Goal: Transaction & Acquisition: Download file/media

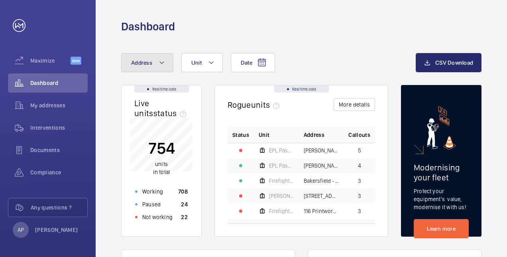
click at [159, 65] on mat-icon at bounding box center [162, 63] width 6 height 10
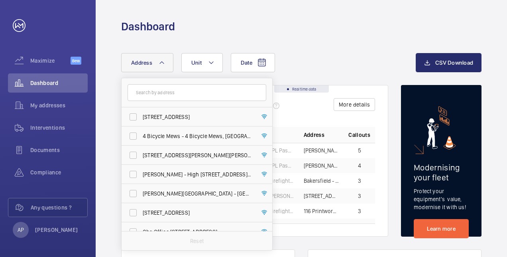
click at [147, 97] on input "text" at bounding box center [197, 92] width 139 height 17
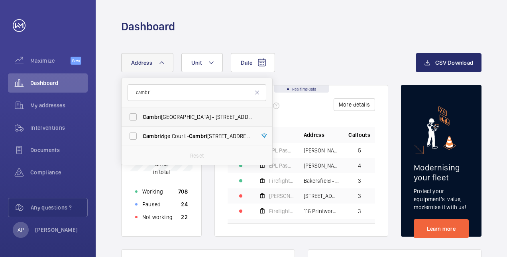
type input "cambri"
click at [130, 116] on label "Cambri dge House - [STREET_ADDRESS]" at bounding box center [191, 116] width 139 height 19
click at [130, 116] on input "Cambri dge House - [STREET_ADDRESS]" at bounding box center [133, 117] width 16 height 16
checkbox input "true"
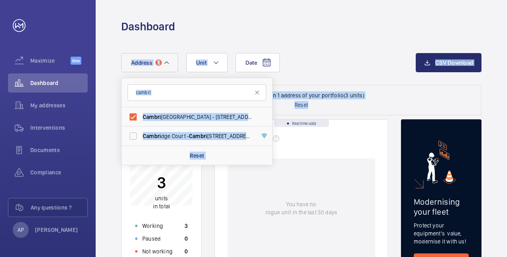
drag, startPoint x: 309, startPoint y: 106, endPoint x: 338, endPoint y: 65, distance: 50.2
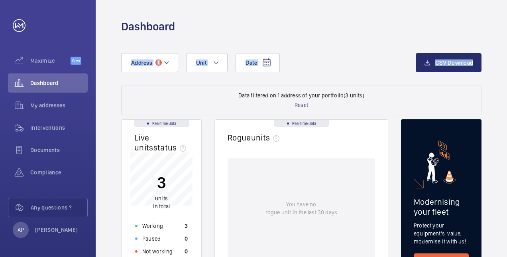
drag, startPoint x: 507, startPoint y: 26, endPoint x: 505, endPoint y: 46, distance: 19.6
click at [505, 46] on div "Dashboard Date Address 1 Unit CSV Download Data filtered on 1 address of your p…" at bounding box center [301, 128] width 411 height 257
drag, startPoint x: 507, startPoint y: 161, endPoint x: 503, endPoint y: 200, distance: 39.3
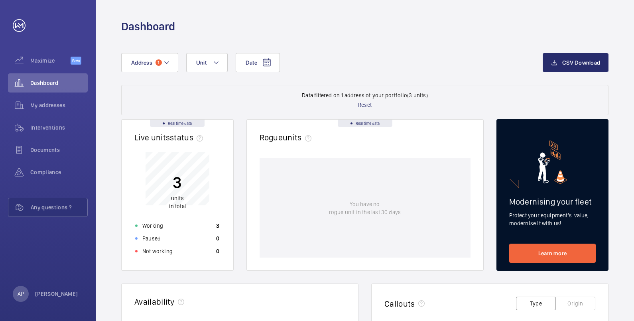
drag, startPoint x: 473, startPoint y: 0, endPoint x: 630, endPoint y: 94, distance: 182.3
click at [507, 94] on div "Date Address 1 Unit CSV Download Data filtered on 1 address of your portfolio (…" at bounding box center [365, 326] width 538 height 584
drag, startPoint x: 633, startPoint y: 91, endPoint x: 635, endPoint y: 175, distance: 84.1
click at [507, 175] on html "Your request has been sent. We will contact you soon. Maximize Beta Dashboard M…" at bounding box center [317, 160] width 634 height 321
click at [364, 59] on div "Date Address 1 Unit" at bounding box center [331, 62] width 421 height 19
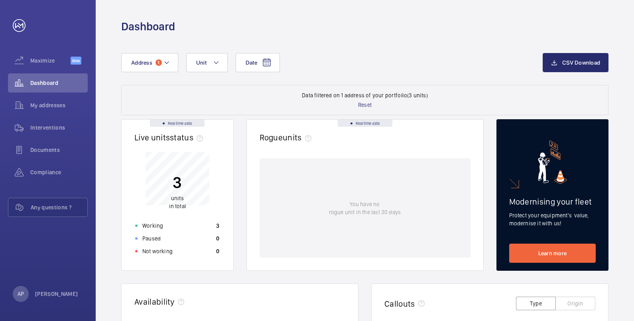
drag, startPoint x: 364, startPoint y: 59, endPoint x: 635, endPoint y: 47, distance: 271.3
click at [507, 47] on html "Your request has been sent. We will contact you soon. Maximize Beta Dashboard M…" at bounding box center [317, 160] width 634 height 321
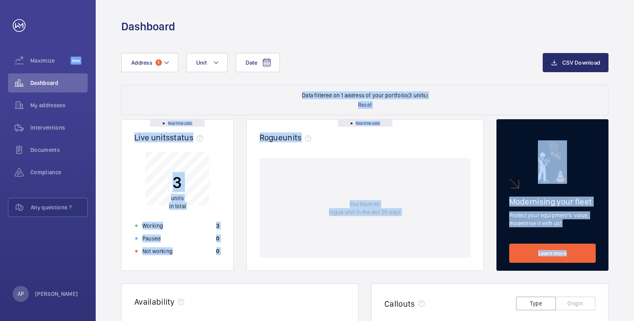
drag, startPoint x: 633, startPoint y: 47, endPoint x: 635, endPoint y: 255, distance: 208.5
click at [507, 255] on html "Your request has been sent. We will contact you soon. Maximize Beta Dashboard M…" at bounding box center [317, 160] width 634 height 321
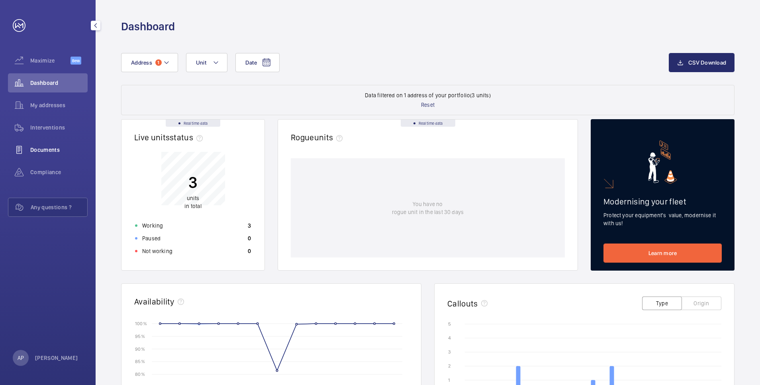
drag, startPoint x: 615, startPoint y: 2, endPoint x: 36, endPoint y: 149, distance: 597.8
click at [36, 149] on span "Documents" at bounding box center [58, 150] width 57 height 8
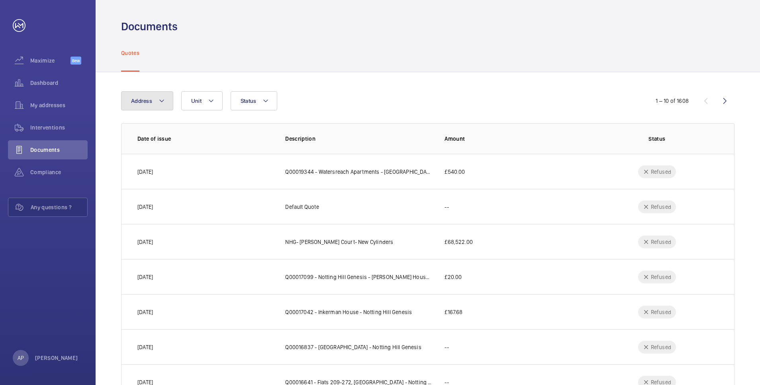
click at [163, 106] on button "Address" at bounding box center [147, 100] width 52 height 19
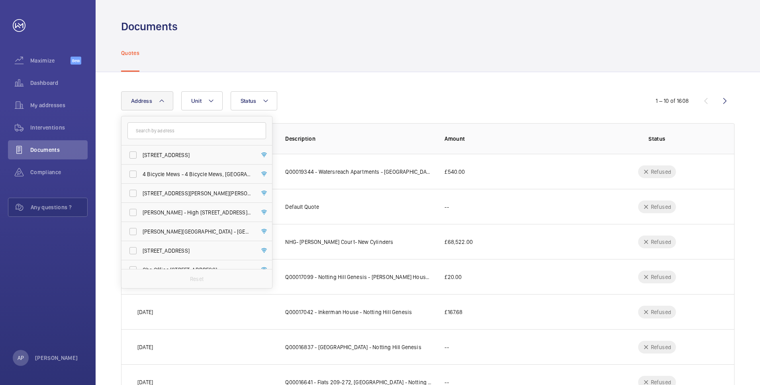
click at [165, 135] on input "text" at bounding box center [197, 130] width 139 height 17
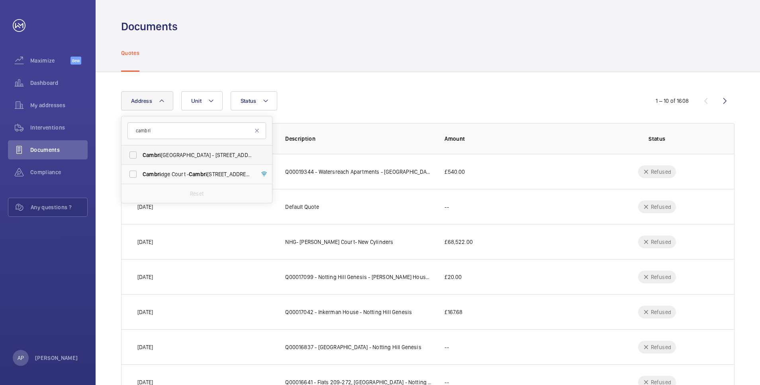
type input "cambri"
click at [163, 155] on span "Cambri dge House - [STREET_ADDRESS]" at bounding box center [198, 155] width 110 height 8
click at [141, 155] on input "Cambri dge House - [STREET_ADDRESS]" at bounding box center [133, 155] width 16 height 16
checkbox input "true"
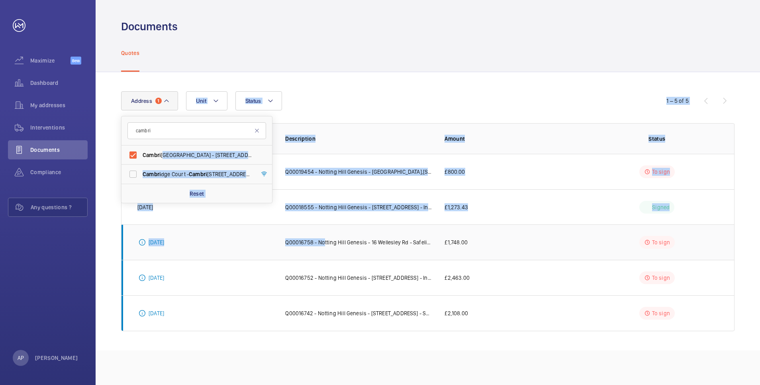
drag, startPoint x: 163, startPoint y: 155, endPoint x: 323, endPoint y: 231, distance: 176.5
click at [323, 231] on wm-front-table "Address [STREET_ADDRESS] Cambri dge Court - [GEOGRAPHIC_DATA] Reset Unit Status…" at bounding box center [428, 211] width 614 height 240
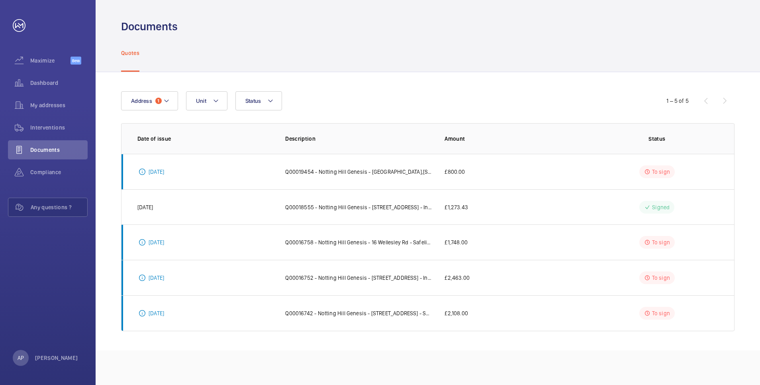
click at [480, 44] on div "Quotes" at bounding box center [428, 53] width 614 height 38
click at [52, 166] on div "Compliance" at bounding box center [48, 172] width 80 height 19
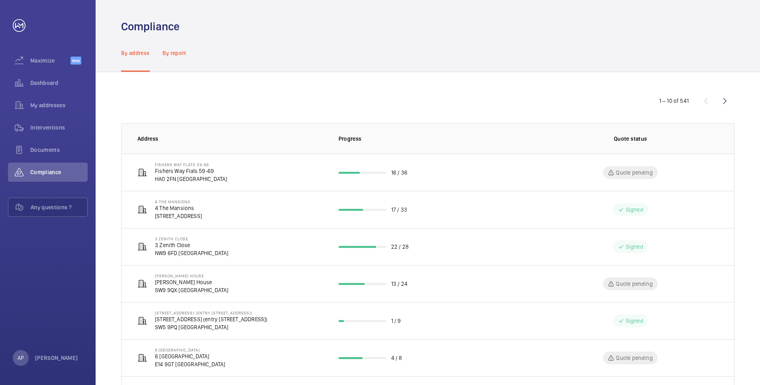
click at [185, 51] on p "By report" at bounding box center [175, 53] width 24 height 8
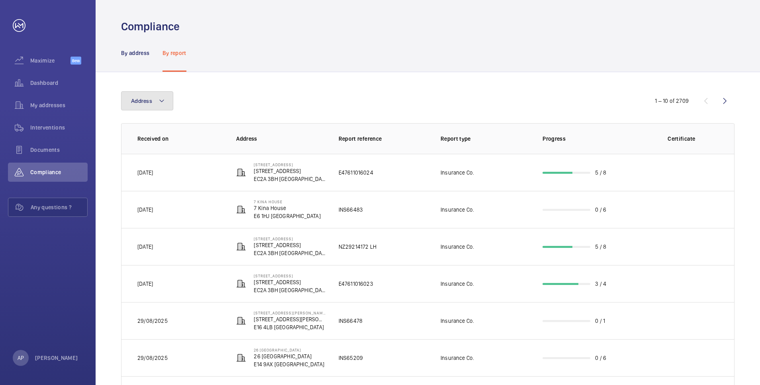
click at [154, 105] on button "Address" at bounding box center [147, 100] width 52 height 19
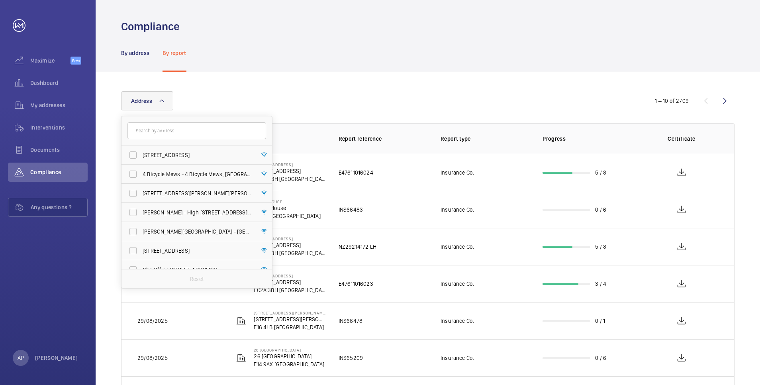
click at [142, 134] on input "text" at bounding box center [197, 130] width 139 height 17
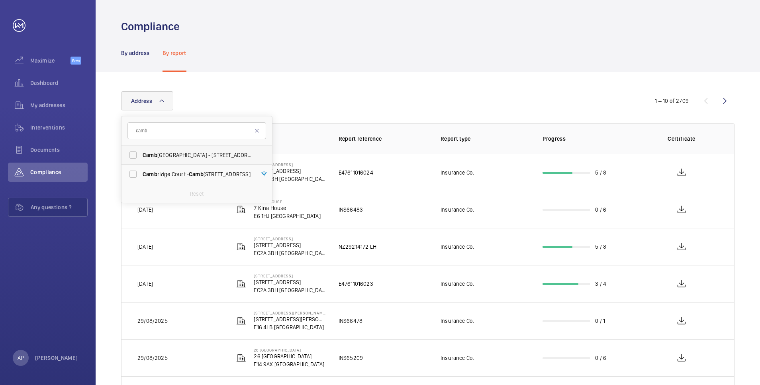
type input "camb"
click at [136, 158] on label "[GEOGRAPHIC_DATA] - [STREET_ADDRESS]" at bounding box center [191, 154] width 139 height 19
click at [136, 158] on input "[GEOGRAPHIC_DATA] - [STREET_ADDRESS]" at bounding box center [133, 155] width 16 height 16
checkbox input "true"
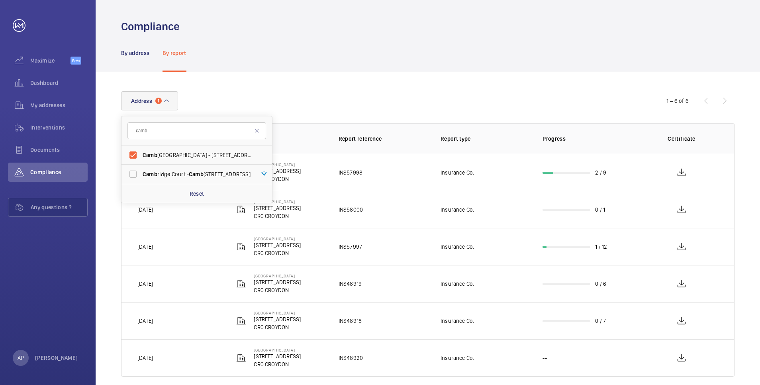
click at [473, 88] on div "Address [STREET_ADDRESS] Reset 1 – 6 of 6 Received on Address Report reference …" at bounding box center [428, 234] width 665 height 324
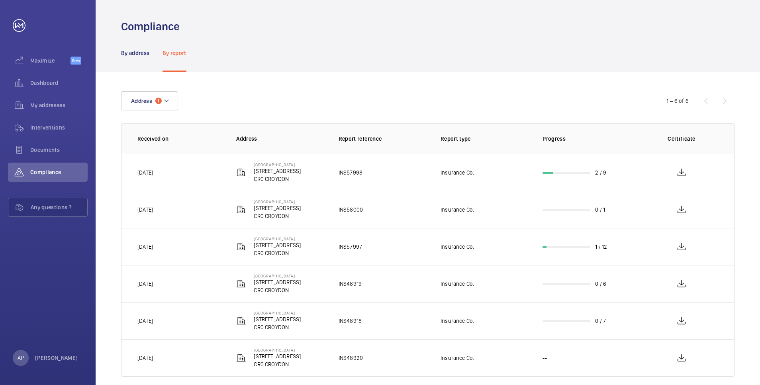
click at [349, 256] on p "INS48918" at bounding box center [350, 321] width 23 height 8
click at [289, 256] on p "[GEOGRAPHIC_DATA]" at bounding box center [277, 312] width 47 height 5
click at [507, 256] on wm-front-icon-button at bounding box center [681, 320] width 19 height 19
click at [507, 178] on wm-front-icon-button at bounding box center [681, 172] width 19 height 19
click at [507, 248] on wm-front-icon-button at bounding box center [681, 246] width 19 height 19
